Goal: Information Seeking & Learning: Learn about a topic

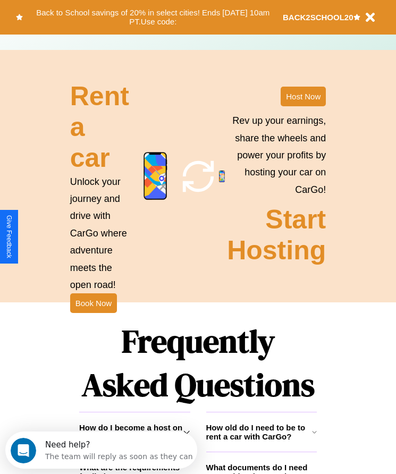
scroll to position [1385, 0]
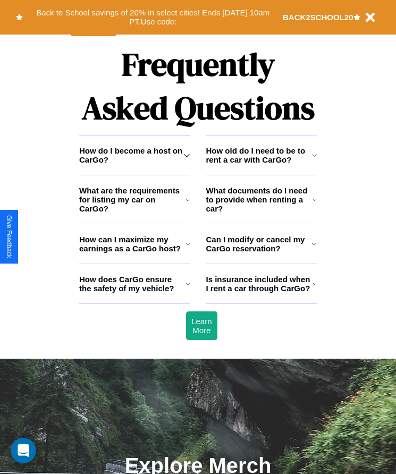
click at [314, 204] on icon at bounding box center [314, 199] width 4 height 8
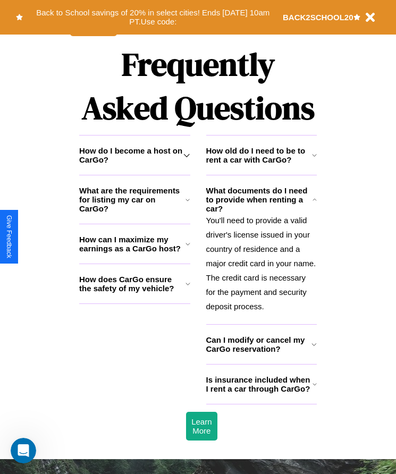
click at [134, 293] on h3 "How does CarGo ensure the safety of my vehicle?" at bounding box center [132, 284] width 106 height 18
click at [187, 288] on icon at bounding box center [187, 283] width 5 height 8
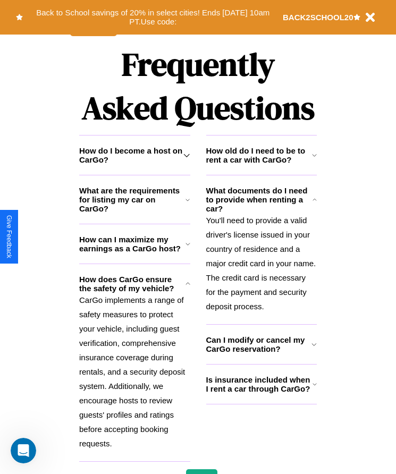
click at [314, 388] on icon at bounding box center [314, 384] width 4 height 8
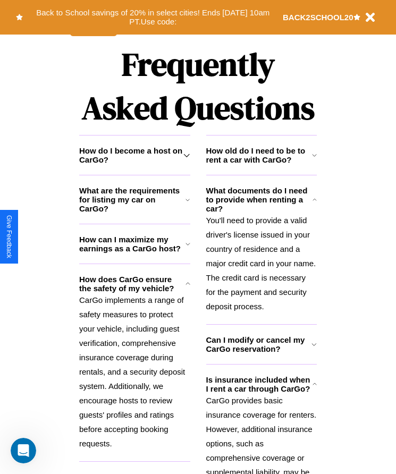
click at [134, 213] on h3 "What are the requirements for listing my car on CarGo?" at bounding box center [132, 199] width 106 height 27
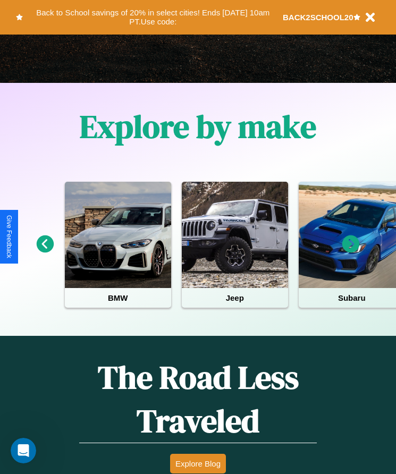
scroll to position [177, 0]
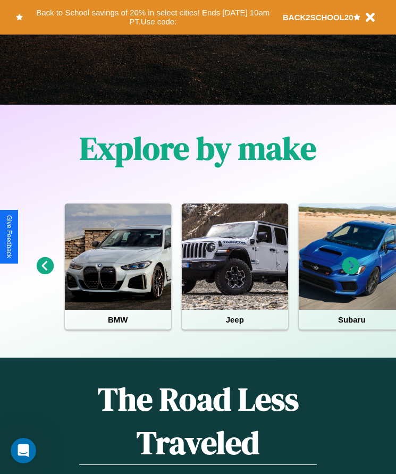
click at [350, 273] on icon at bounding box center [351, 266] width 18 height 18
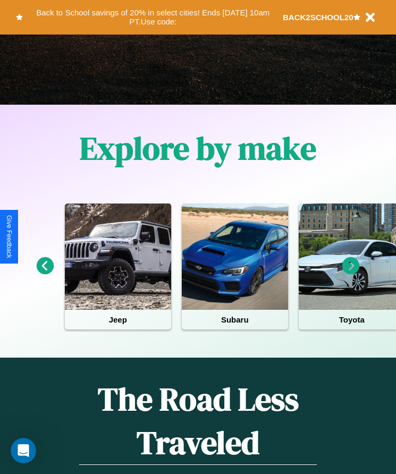
click at [350, 273] on icon at bounding box center [351, 266] width 18 height 18
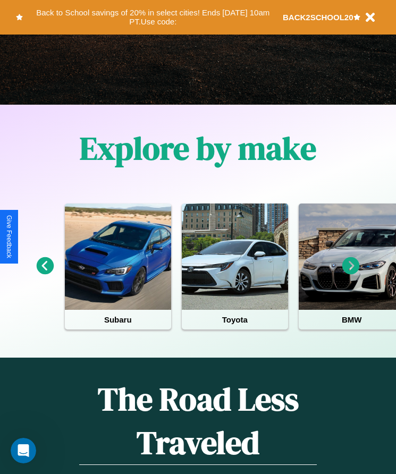
click at [350, 273] on icon at bounding box center [351, 266] width 18 height 18
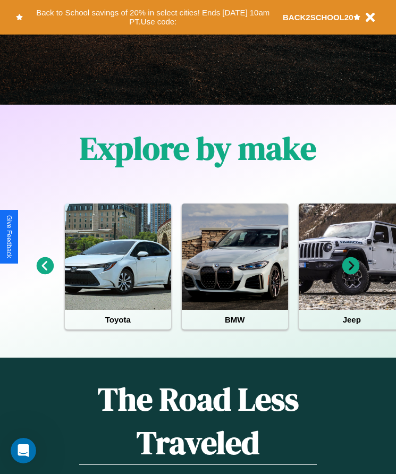
click at [350, 273] on icon at bounding box center [351, 266] width 18 height 18
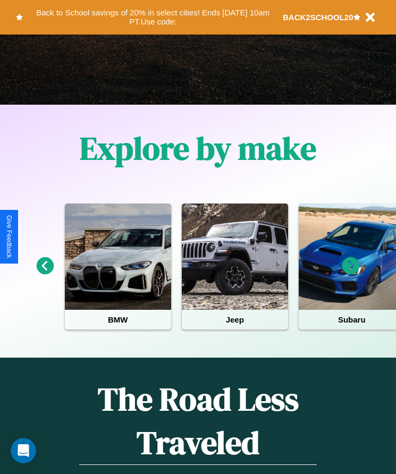
click at [350, 273] on icon at bounding box center [351, 266] width 18 height 18
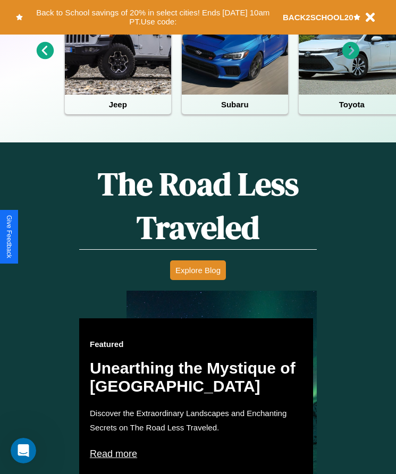
scroll to position [233, 0]
